Goal: Find specific page/section: Find specific page/section

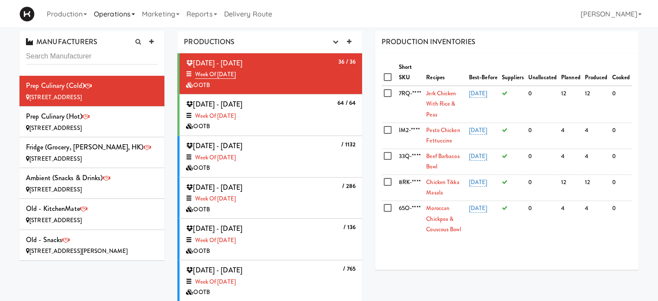
click at [125, 15] on link "Operations" at bounding box center [114, 14] width 48 height 28
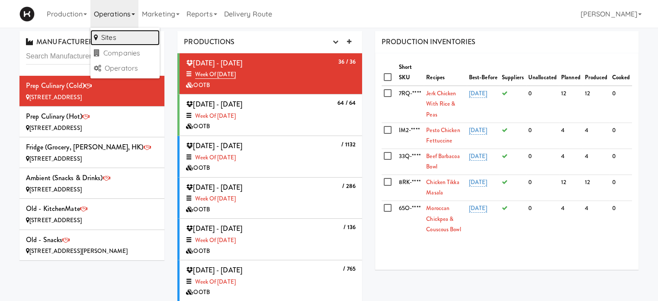
click at [122, 39] on link "Sites" at bounding box center [124, 38] width 69 height 16
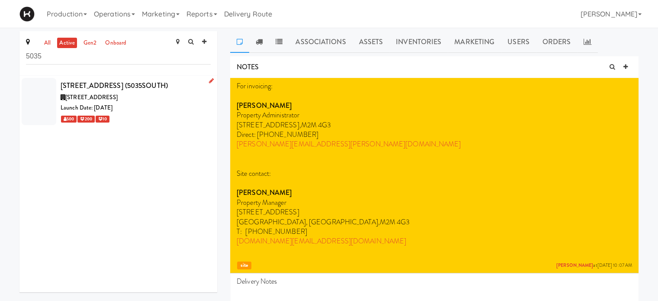
click at [176, 93] on div "[STREET_ADDRESS]" at bounding box center [136, 97] width 150 height 11
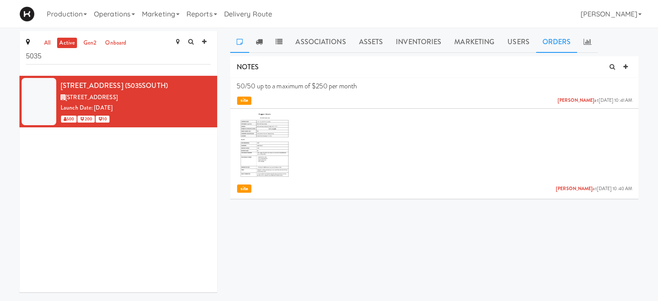
click at [557, 42] on link "Orders" at bounding box center [557, 42] width 42 height 22
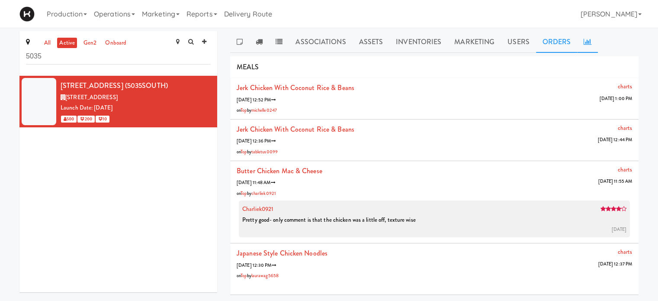
click at [593, 45] on link at bounding box center [587, 42] width 21 height 22
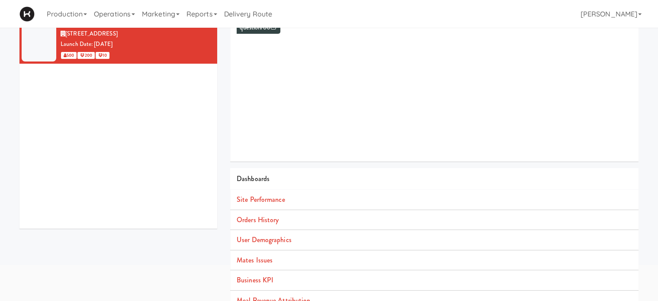
scroll to position [67, 0]
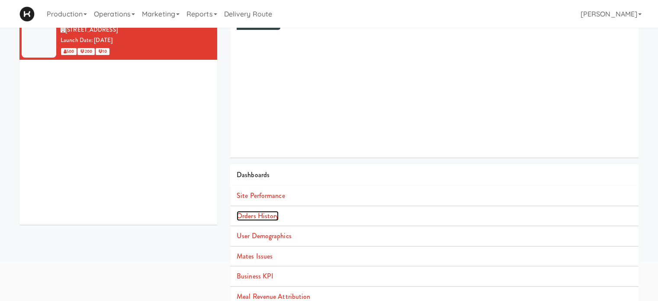
click at [272, 216] on link "Orders History" at bounding box center [258, 216] width 42 height 10
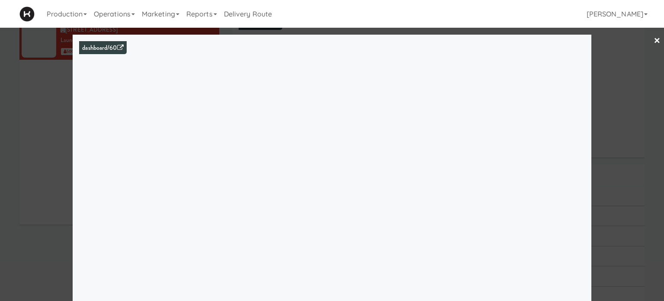
click at [654, 38] on link "×" at bounding box center [657, 41] width 7 height 27
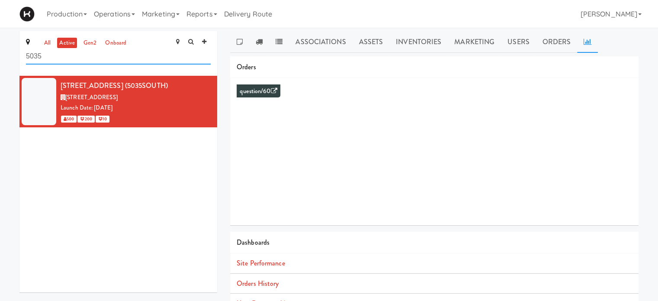
click at [45, 60] on input "5035" at bounding box center [118, 56] width 185 height 16
type input "5"
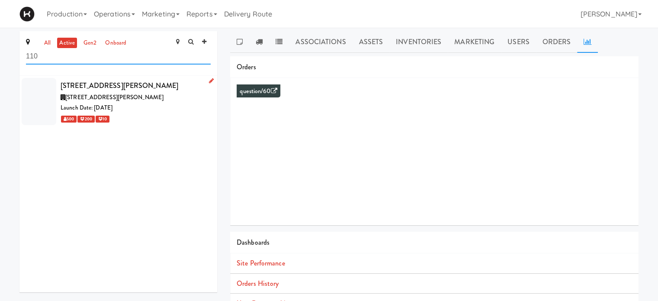
type input "110"
click at [134, 105] on div "Launch Date: [DATE]" at bounding box center [136, 107] width 150 height 11
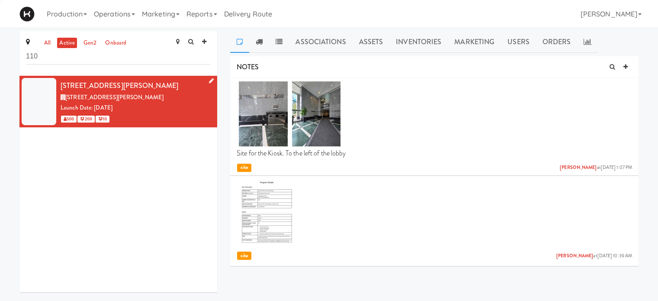
click at [134, 105] on div "Launch Date: [DATE]" at bounding box center [136, 107] width 150 height 11
click at [586, 43] on icon at bounding box center [587, 41] width 8 height 7
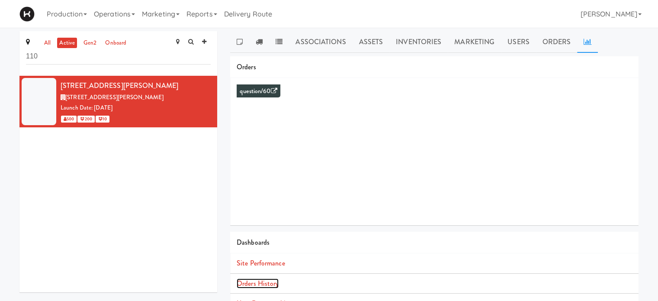
click at [257, 284] on link "Orders History" at bounding box center [258, 283] width 42 height 10
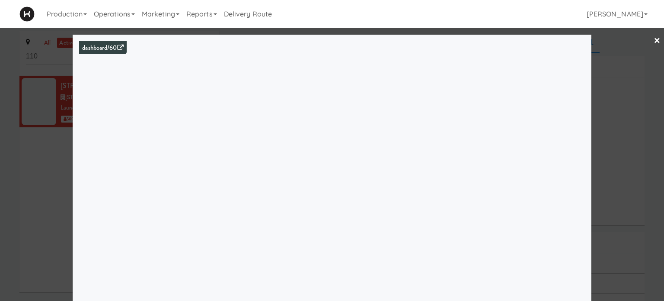
click at [654, 40] on link "×" at bounding box center [657, 41] width 7 height 27
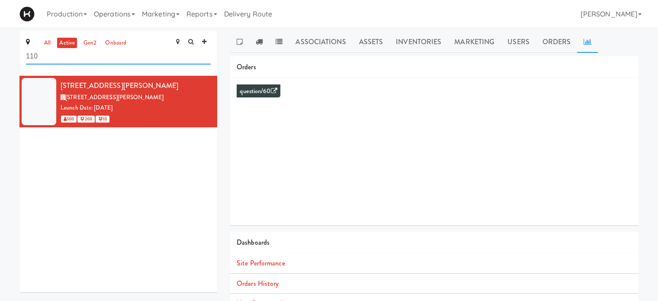
drag, startPoint x: 43, startPoint y: 51, endPoint x: 21, endPoint y: 55, distance: 22.8
click at [21, 55] on div "all active gen2 onboard 110" at bounding box center [118, 53] width 198 height 45
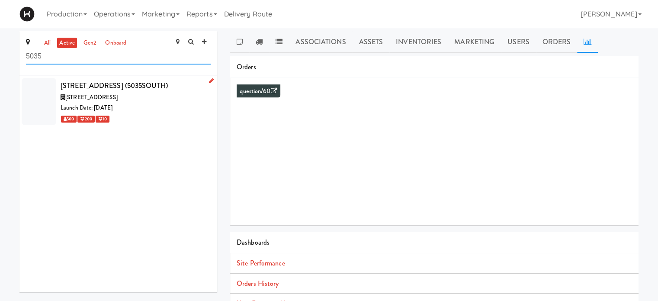
type input "5035"
click at [158, 112] on div "Launch Date: [DATE]" at bounding box center [136, 107] width 150 height 11
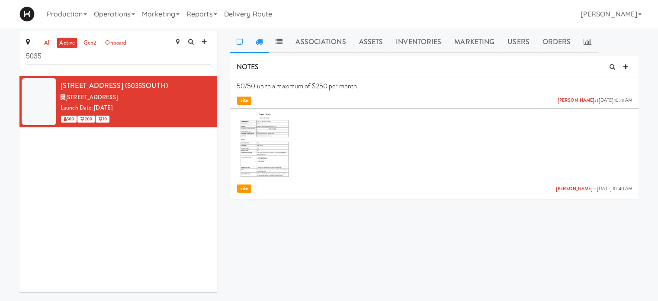
click at [259, 39] on icon at bounding box center [259, 41] width 7 height 7
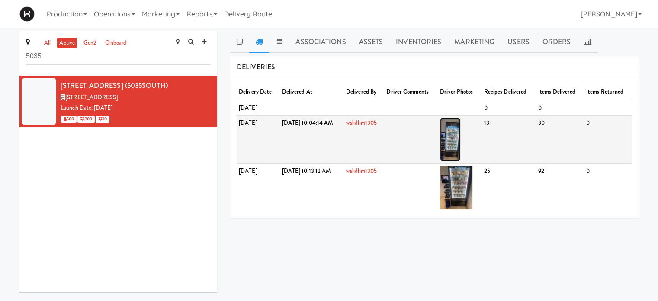
click at [460, 143] on img at bounding box center [450, 139] width 20 height 43
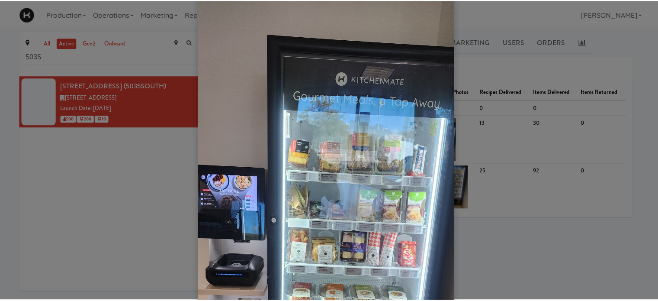
scroll to position [26, 0]
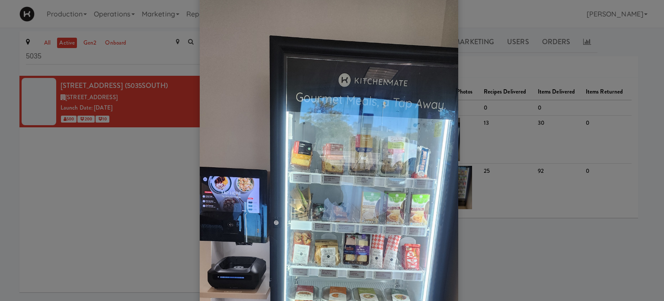
click at [634, 56] on div at bounding box center [332, 150] width 664 height 301
